Goal: Information Seeking & Learning: Learn about a topic

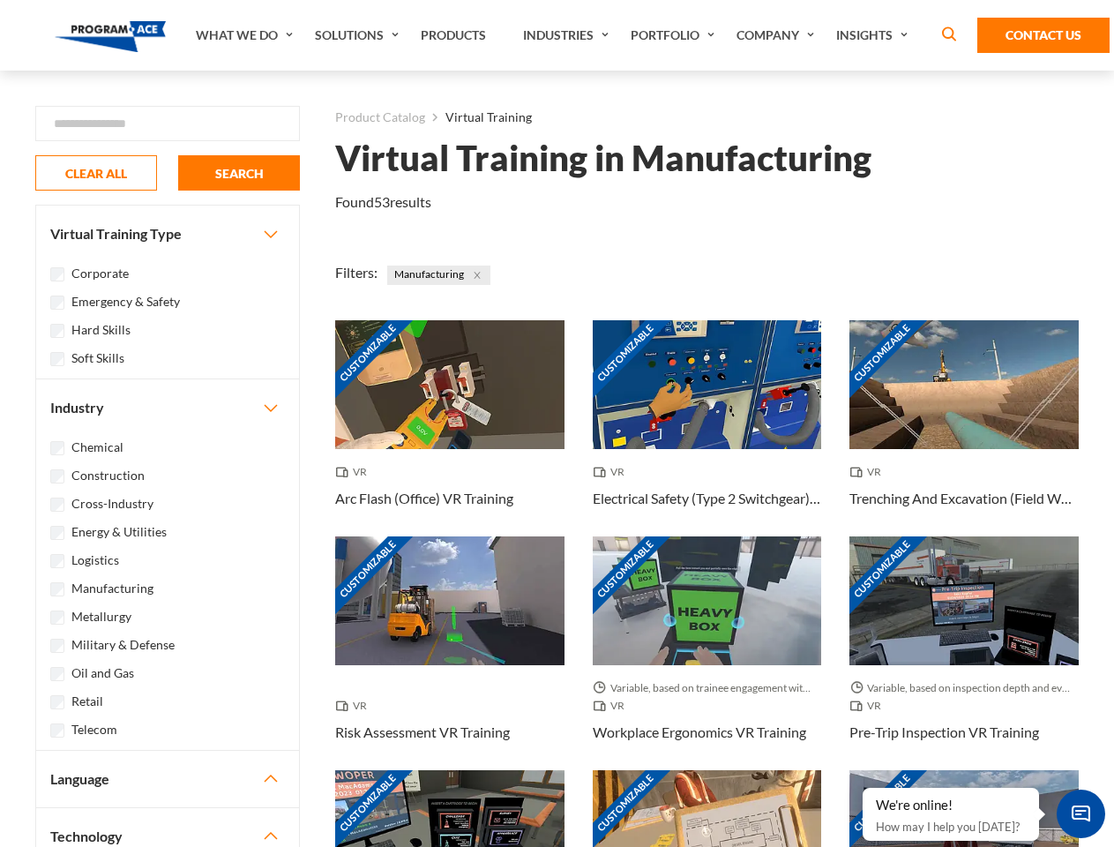
click at [246, 35] on link "What We Do" at bounding box center [246, 35] width 119 height 71
click at [359, 35] on link "Solutions" at bounding box center [359, 35] width 106 height 71
click at [568, 35] on link "Industries" at bounding box center [568, 35] width 108 height 71
click at [779, 35] on link "Company" at bounding box center [778, 35] width 100 height 71
click at [875, 35] on link "Insights" at bounding box center [875, 35] width 94 height 71
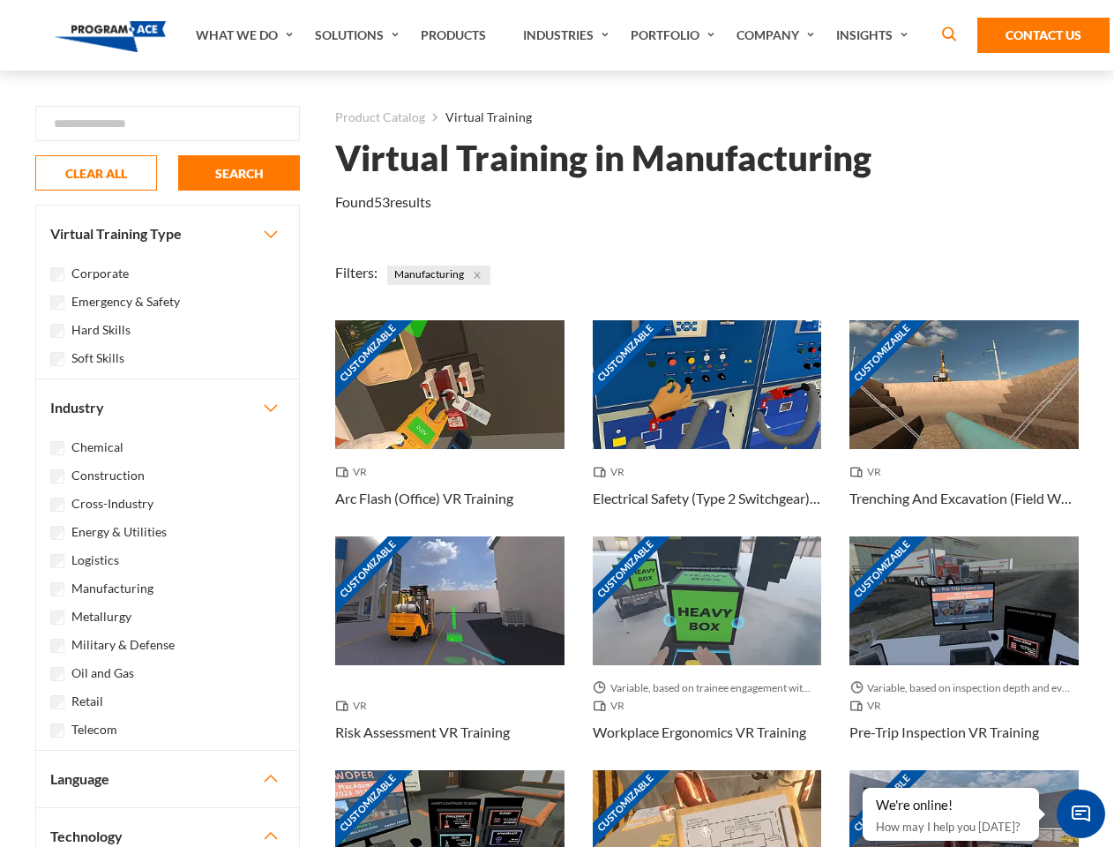
click at [0, 0] on div "Blog White Papers News" at bounding box center [0, 0] width 0 height 0
click at [0, 0] on strong "How Virtual Learning Can Enhance Workforce Productivity: A Guide for L&D Manage…" at bounding box center [0, 0] width 0 height 0
click at [1081, 814] on span "Minimize live chat window" at bounding box center [1081, 814] width 64 height 64
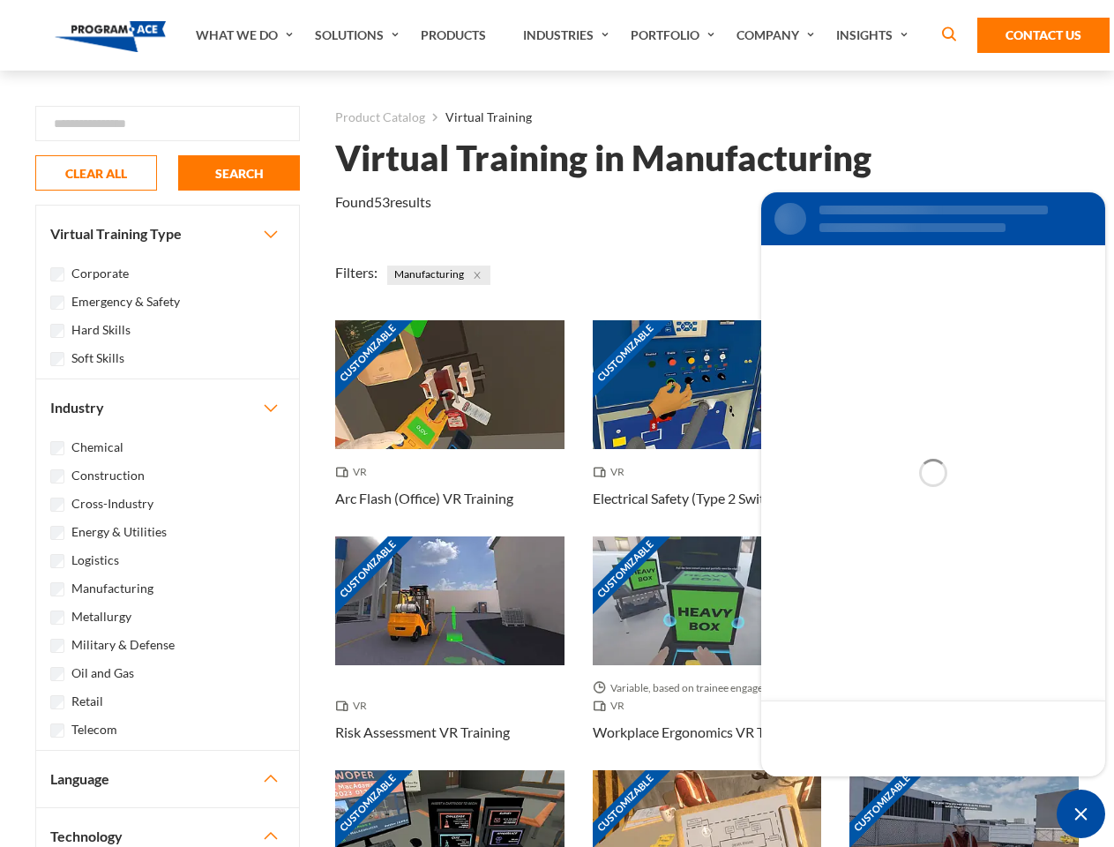
click at [864, 789] on div "Customizable" at bounding box center [964, 834] width 229 height 129
